Goal: Use online tool/utility: Utilize a website feature to perform a specific function

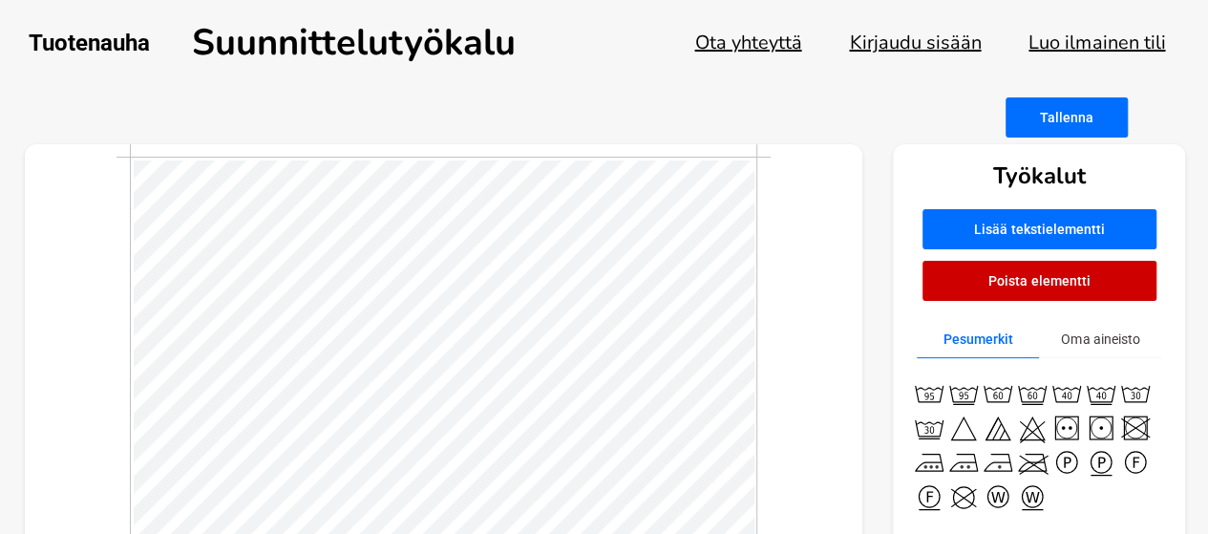
click at [1003, 390] on img at bounding box center [998, 393] width 34 height 34
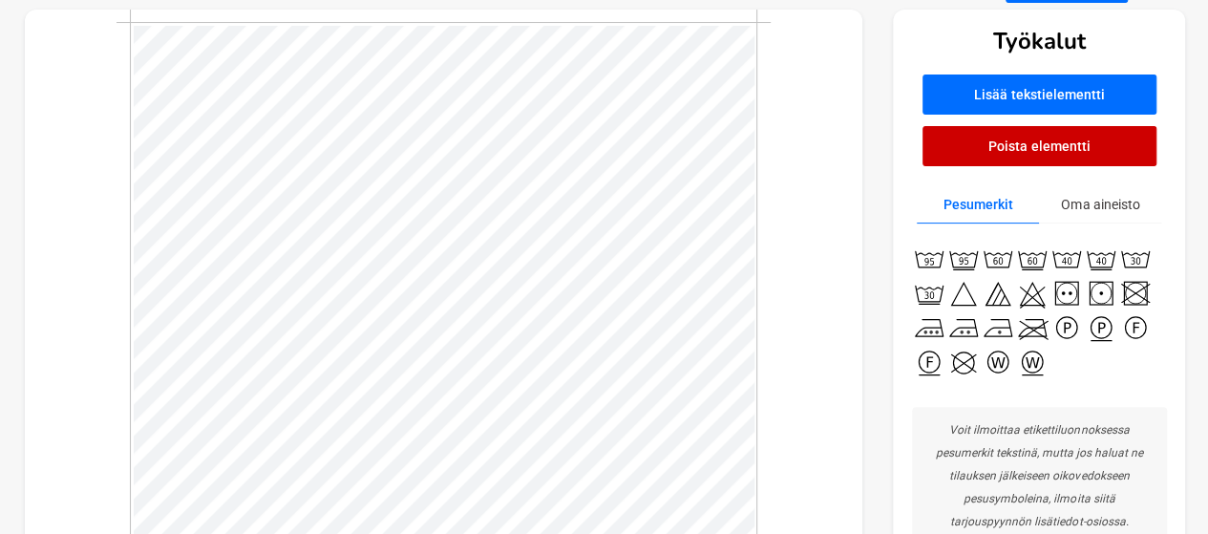
scroll to position [95, 0]
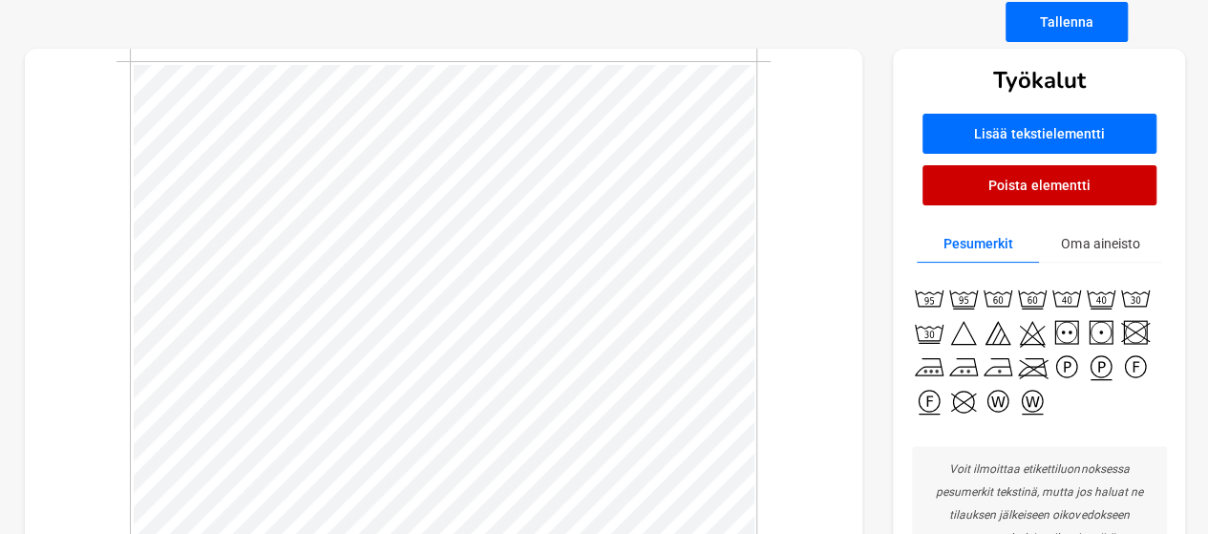
click at [1102, 335] on img at bounding box center [1101, 332] width 34 height 34
drag, startPoint x: 1100, startPoint y: 333, endPoint x: 1047, endPoint y: 180, distance: 161.9
click at [1047, 180] on button "Poista elementti" at bounding box center [1039, 185] width 234 height 40
click at [951, 198] on button "Poista elementti" at bounding box center [1039, 185] width 234 height 40
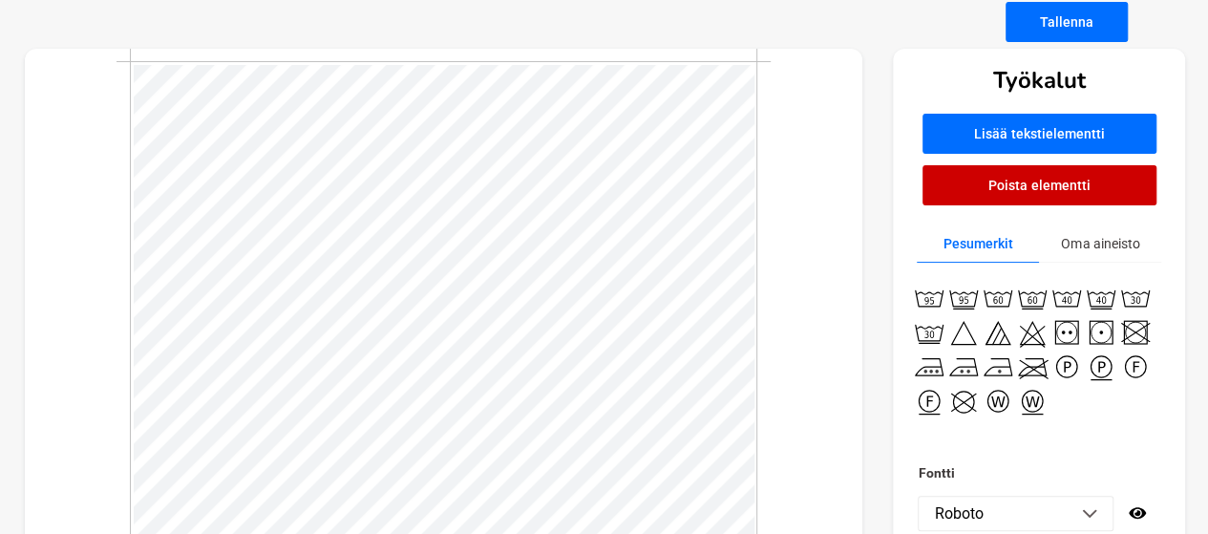
scroll to position [2, 17]
type textarea "100 % PUUVILLA - BOMULL - COTTON"
click at [789, 319] on div at bounding box center [444, 375] width 838 height 653
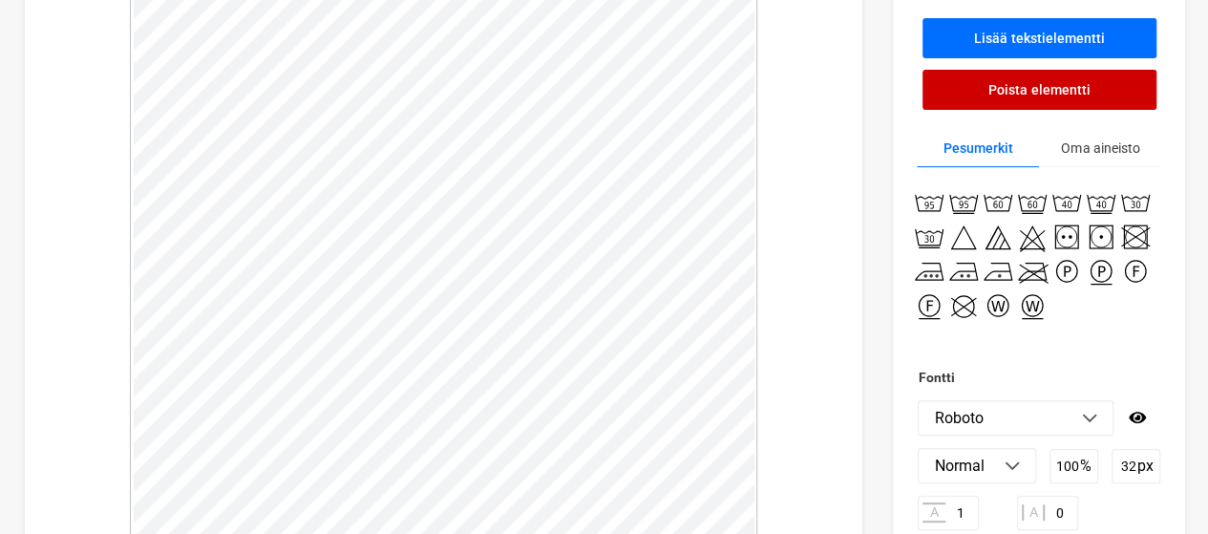
click at [1050, 34] on button "Lisää tekstielementti" at bounding box center [1039, 38] width 234 height 40
type textarea "p"
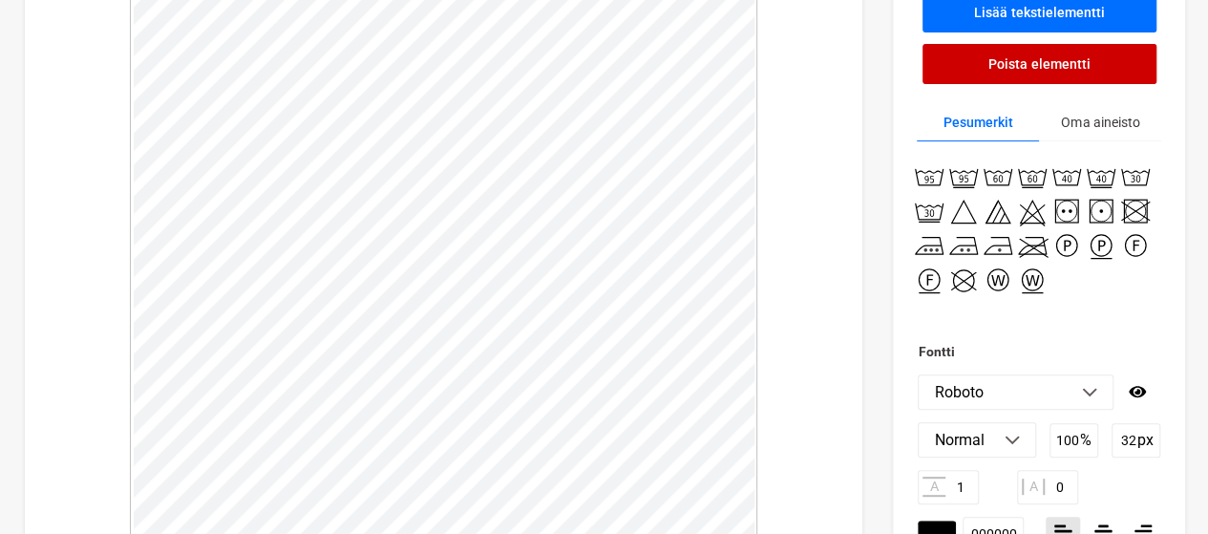
scroll to position [3, 5]
type textarea "Pestävä samanväristen kanssa. Tvättas med liknande färger. Wash med similar clo…"
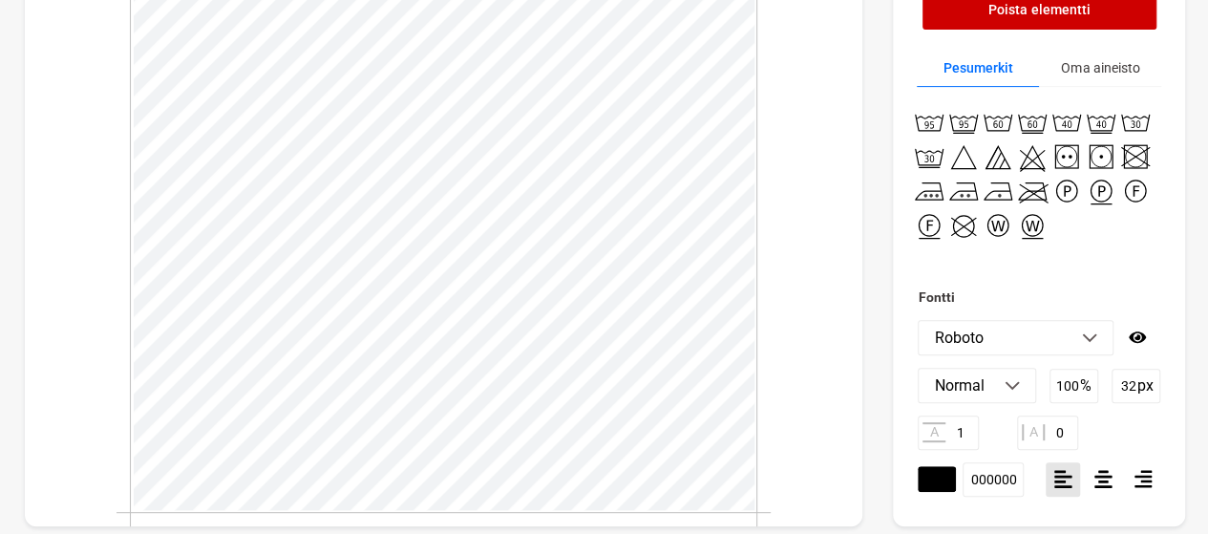
scroll to position [287, 0]
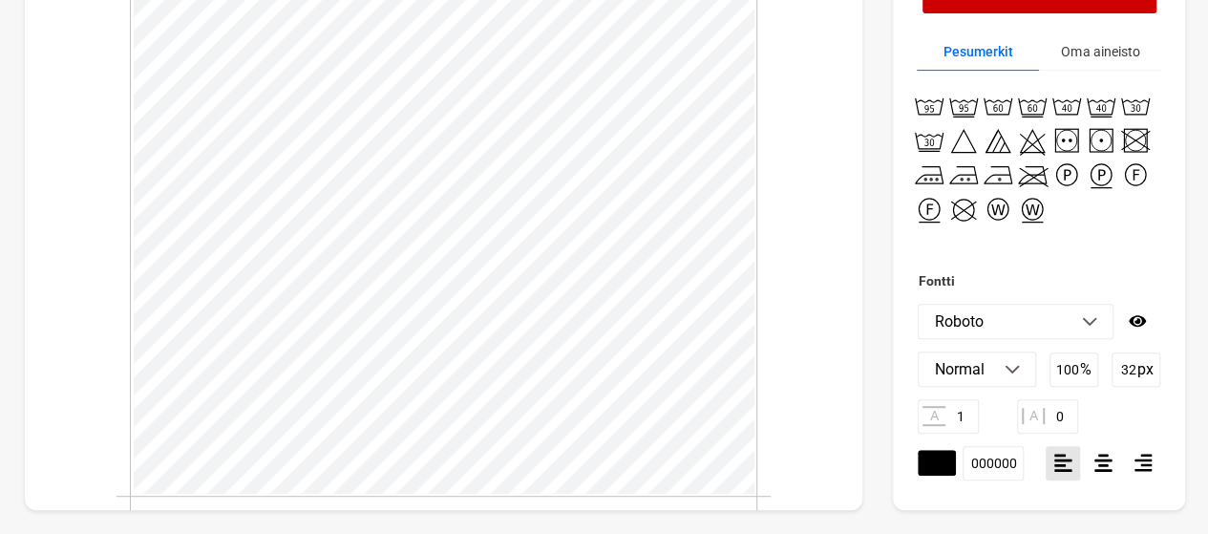
click at [804, 379] on div at bounding box center [444, 183] width 838 height 653
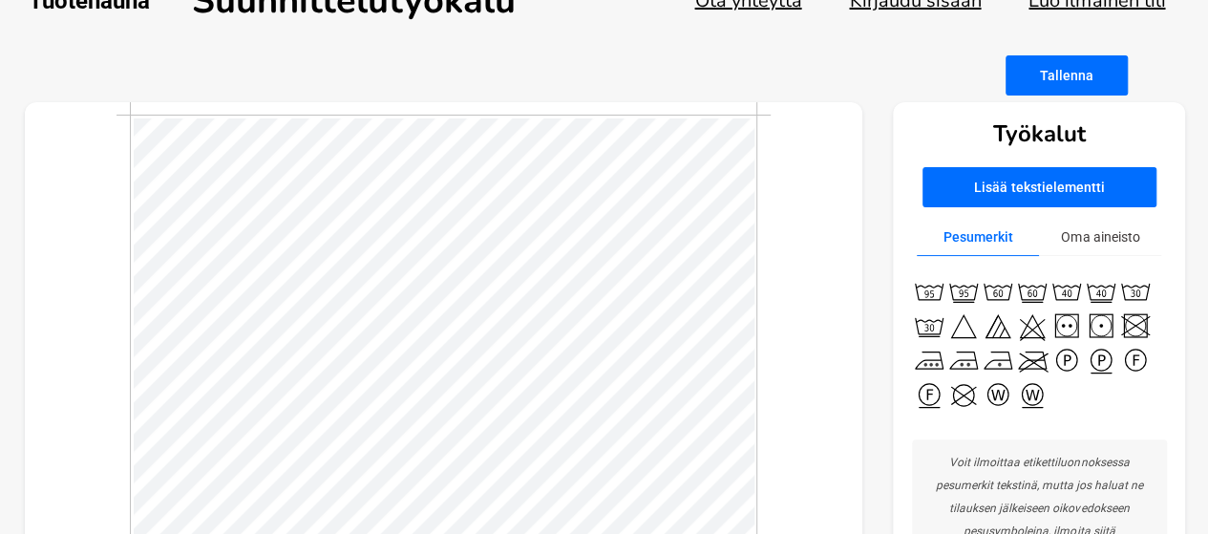
scroll to position [1, 0]
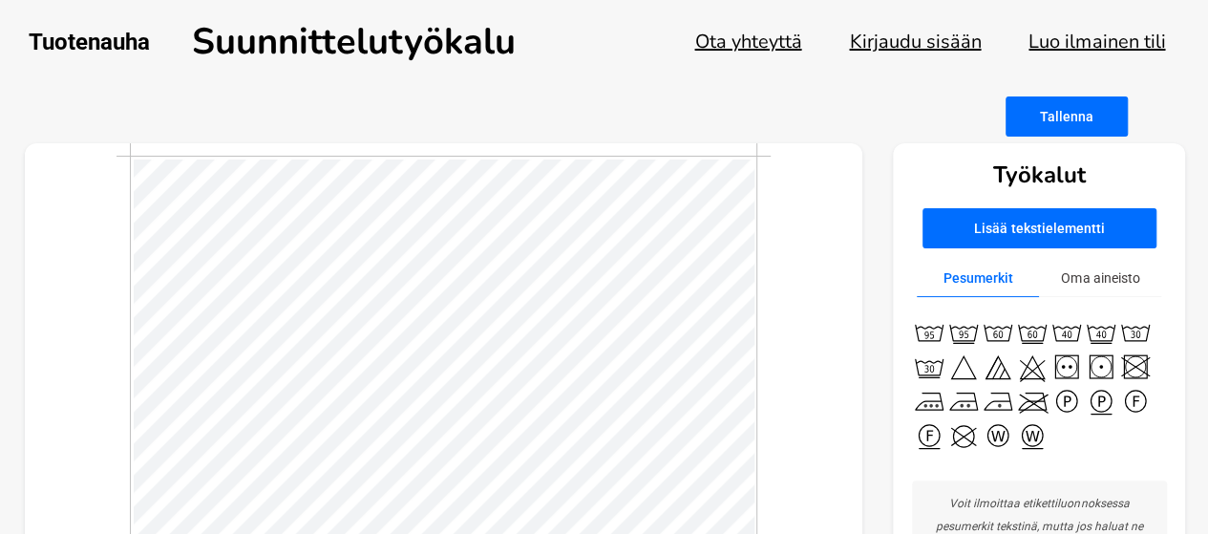
click at [1016, 228] on button "Lisää tekstielementti" at bounding box center [1039, 228] width 234 height 40
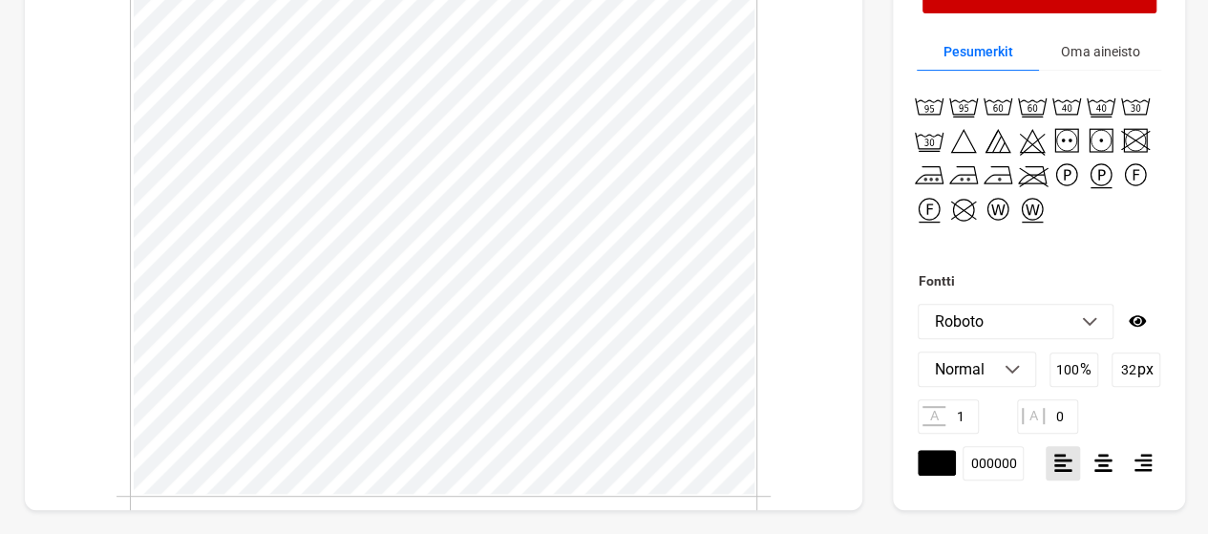
scroll to position [2, 24]
type textarea "Joka kodin [GEOGRAPHIC_DATA] - www. [DOMAIN_NAME]"
click at [922, 443] on div "Työkalut Lisää tekstielementti Poista elementti Pesumerkit Oma aineisto Fontti …" at bounding box center [605, 183] width 1160 height 653
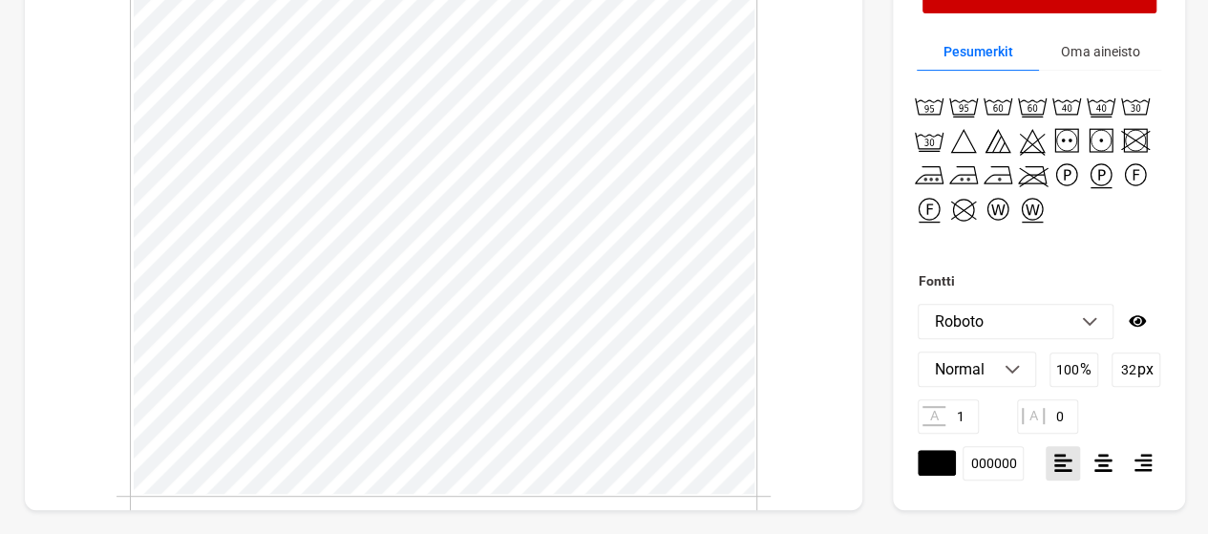
type textarea "Joka kodin lakanakauppa www. [DOMAIN_NAME]"
type textarea "Pestävä samanväristen kanssa. Tvättas med liknande färger. Wash med similar clo…"
type textarea "Pestävä samanväristen kanssa. Tvättas med liknande färger. Wash with similar co…"
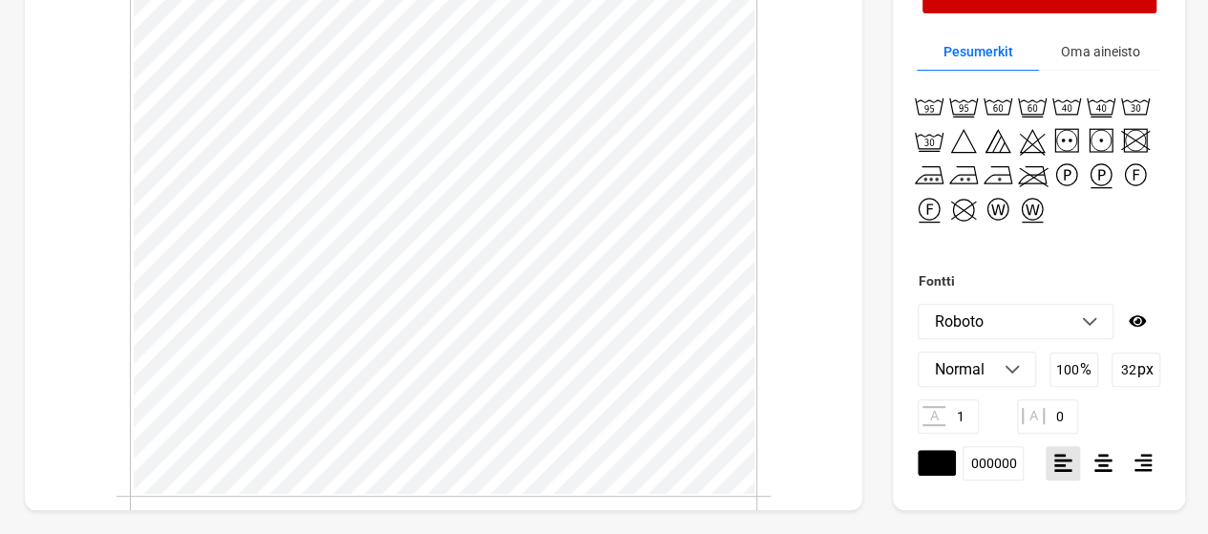
scroll to position [2, 7]
type textarea "Joka kodin lakanakauppa [DOMAIN_NAME]"
click at [785, 368] on div at bounding box center [444, 183] width 838 height 653
click at [823, 318] on div at bounding box center [444, 183] width 838 height 653
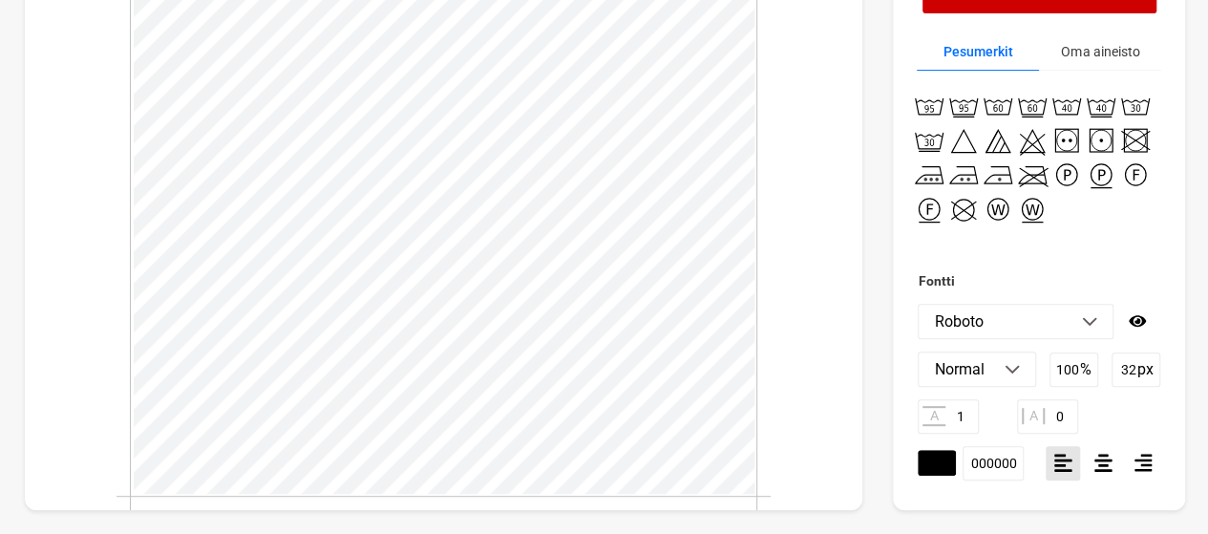
click at [839, 287] on div at bounding box center [444, 183] width 838 height 653
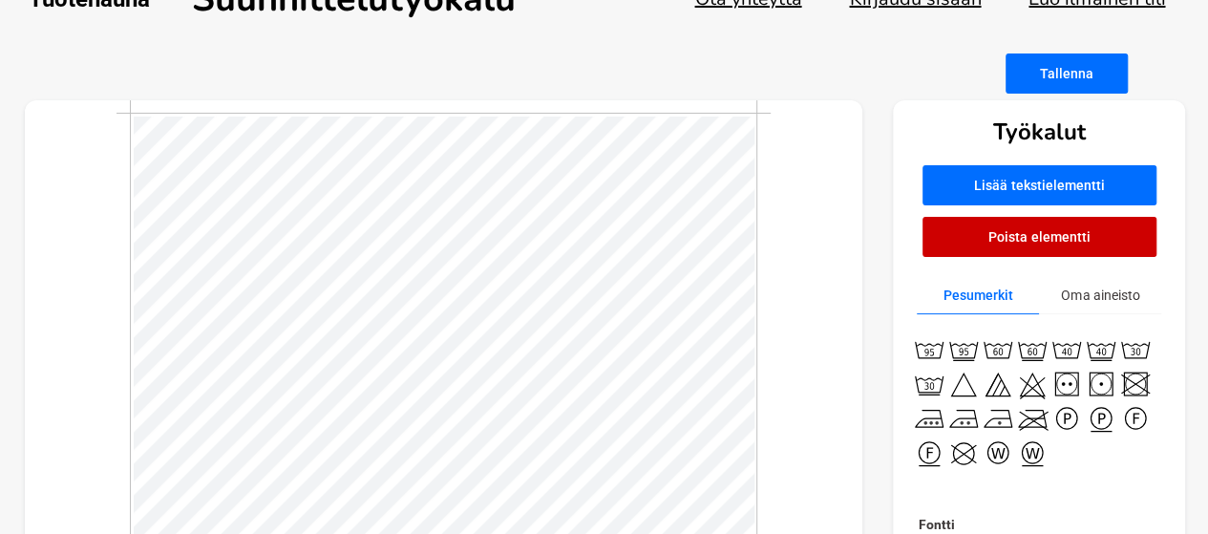
scroll to position [1, 0]
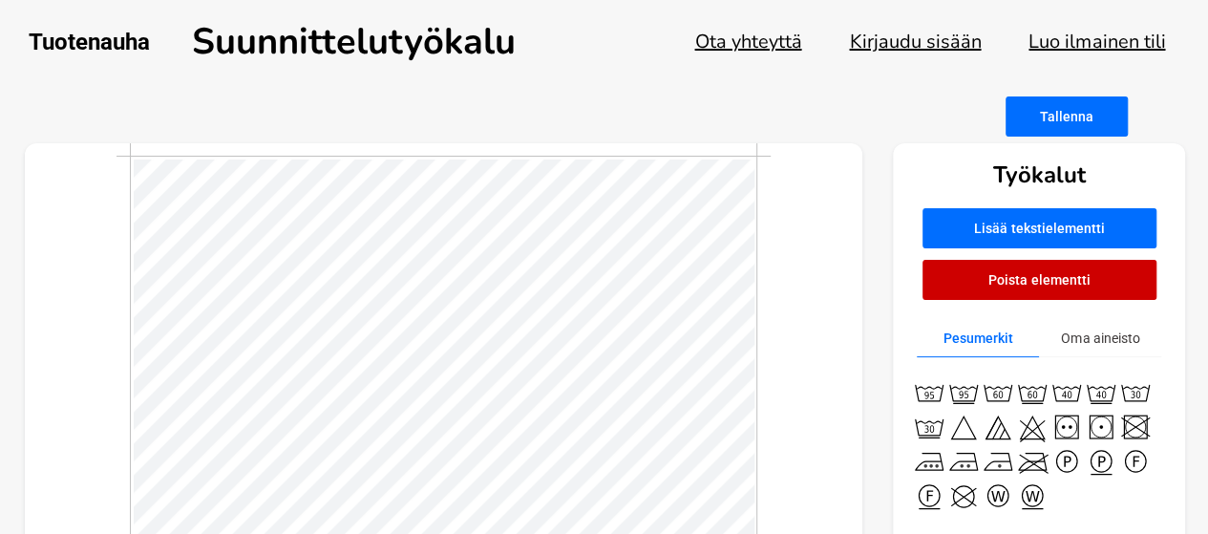
click at [1055, 110] on button "Tallenna" at bounding box center [1066, 116] width 122 height 40
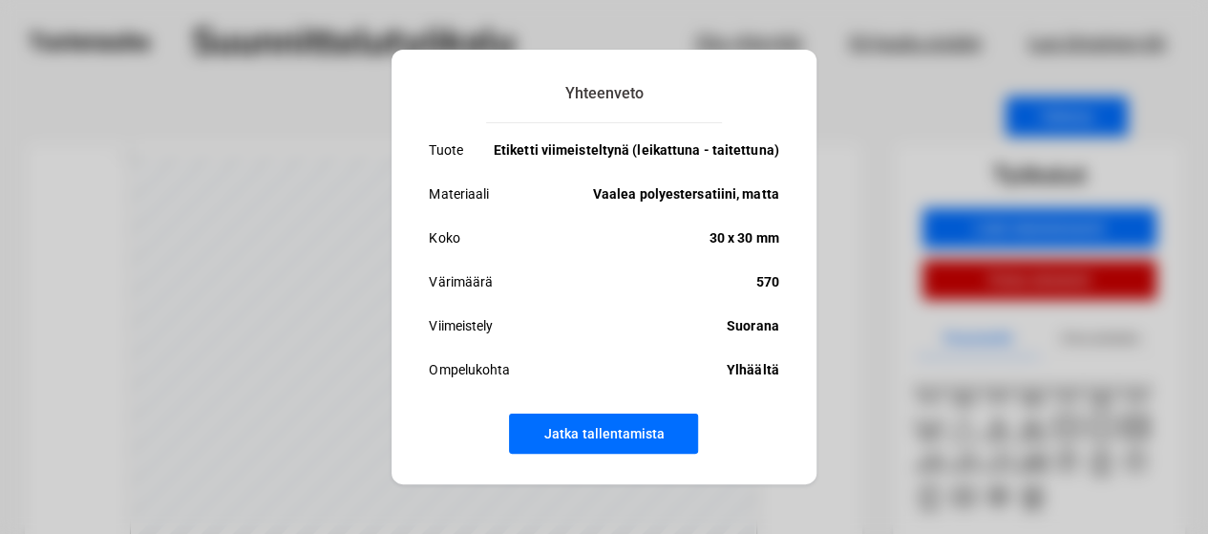
click at [585, 429] on button "Jatka tallentamista" at bounding box center [603, 433] width 189 height 40
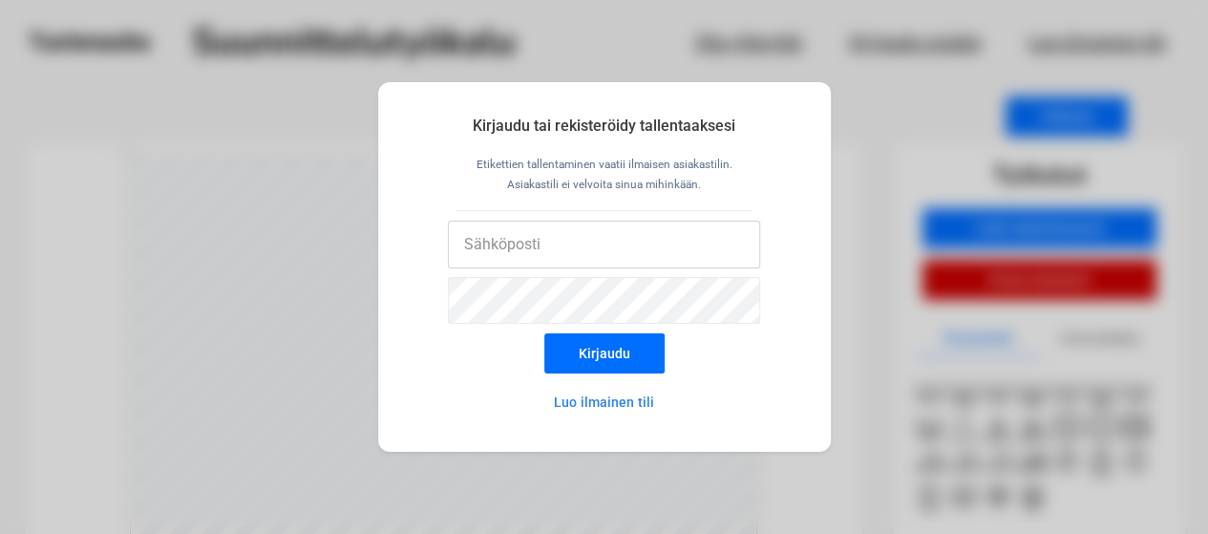
click at [521, 231] on input "email" at bounding box center [604, 245] width 312 height 48
type input "[EMAIL_ADDRESS][DOMAIN_NAME]"
click at [607, 404] on button "Luo ilmainen tili" at bounding box center [603, 402] width 167 height 38
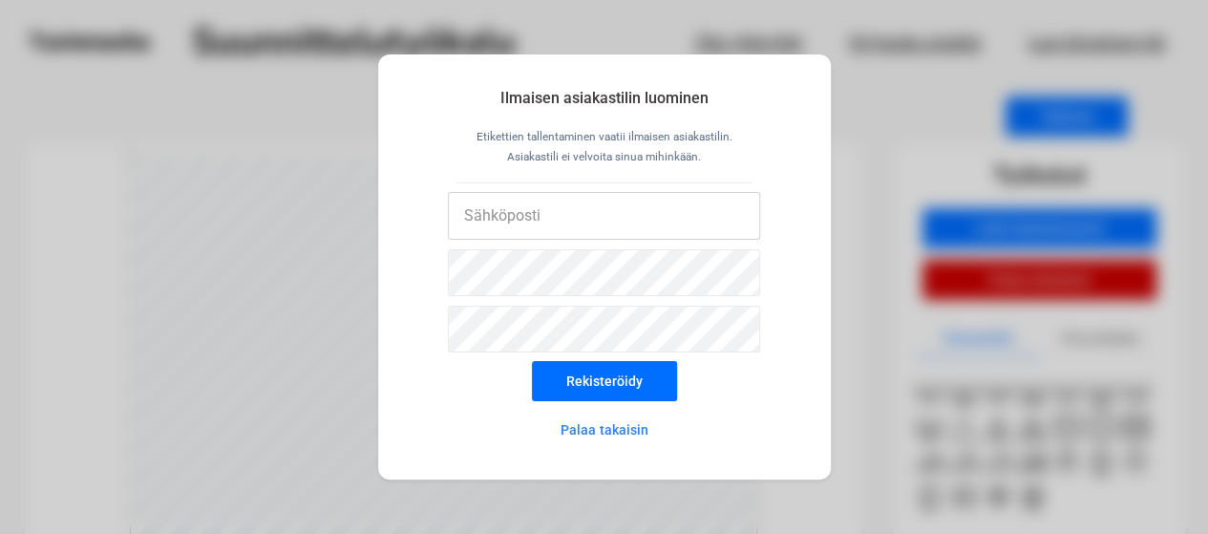
click at [539, 204] on input "email" at bounding box center [604, 216] width 312 height 48
type input "[EMAIL_ADDRESS][DOMAIN_NAME]"
click at [581, 385] on button "Rekisteröidy" at bounding box center [604, 381] width 145 height 40
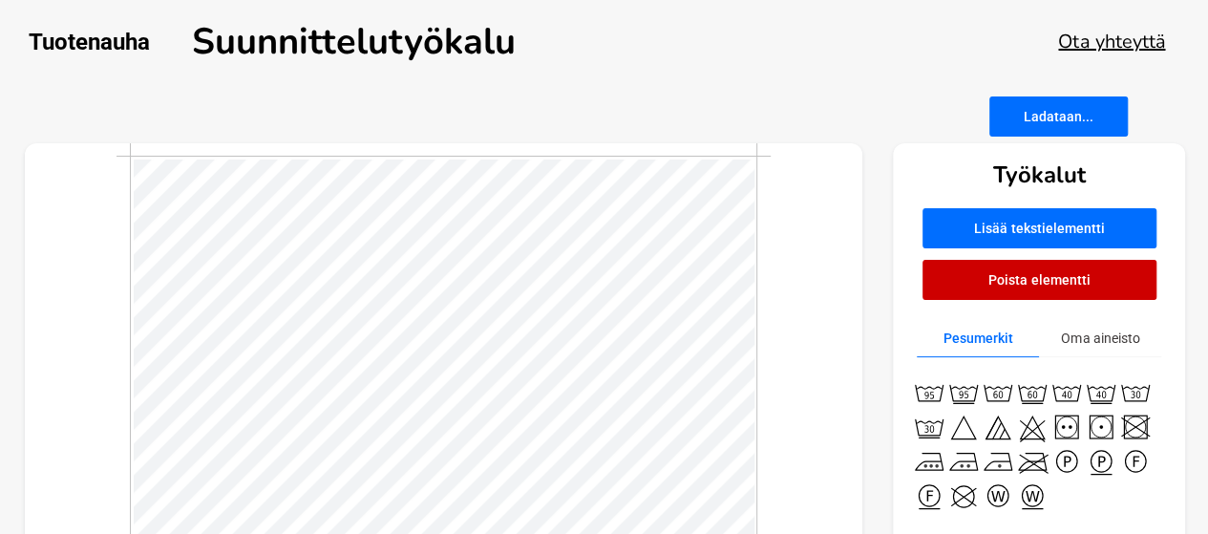
scroll to position [287, 0]
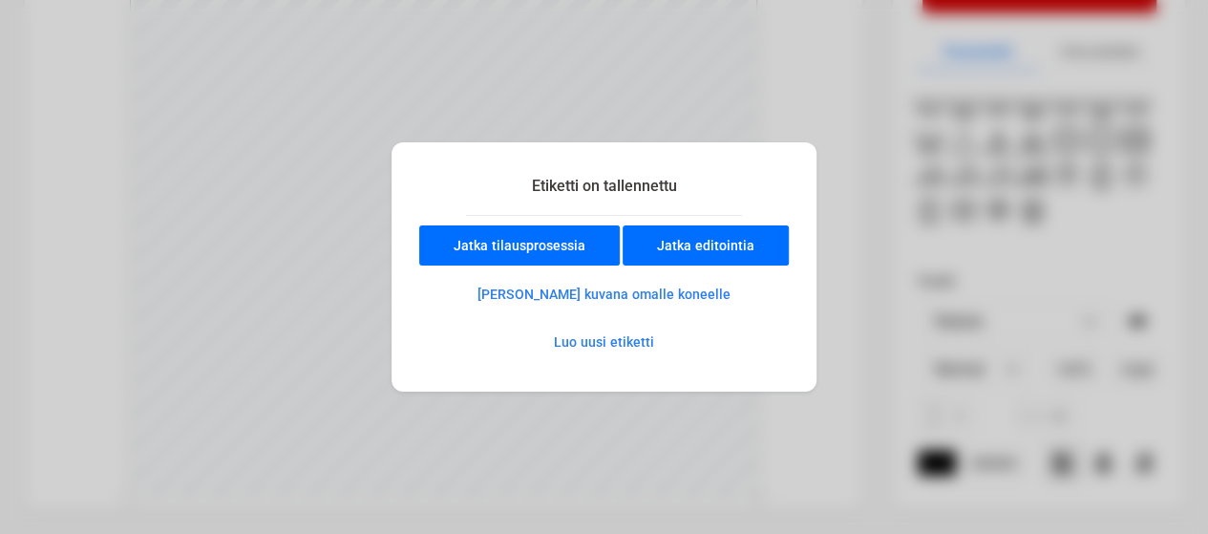
click at [553, 240] on button "Jatka tilausprosessia" at bounding box center [519, 245] width 201 height 40
